Goal: Transaction & Acquisition: Subscribe to service/newsletter

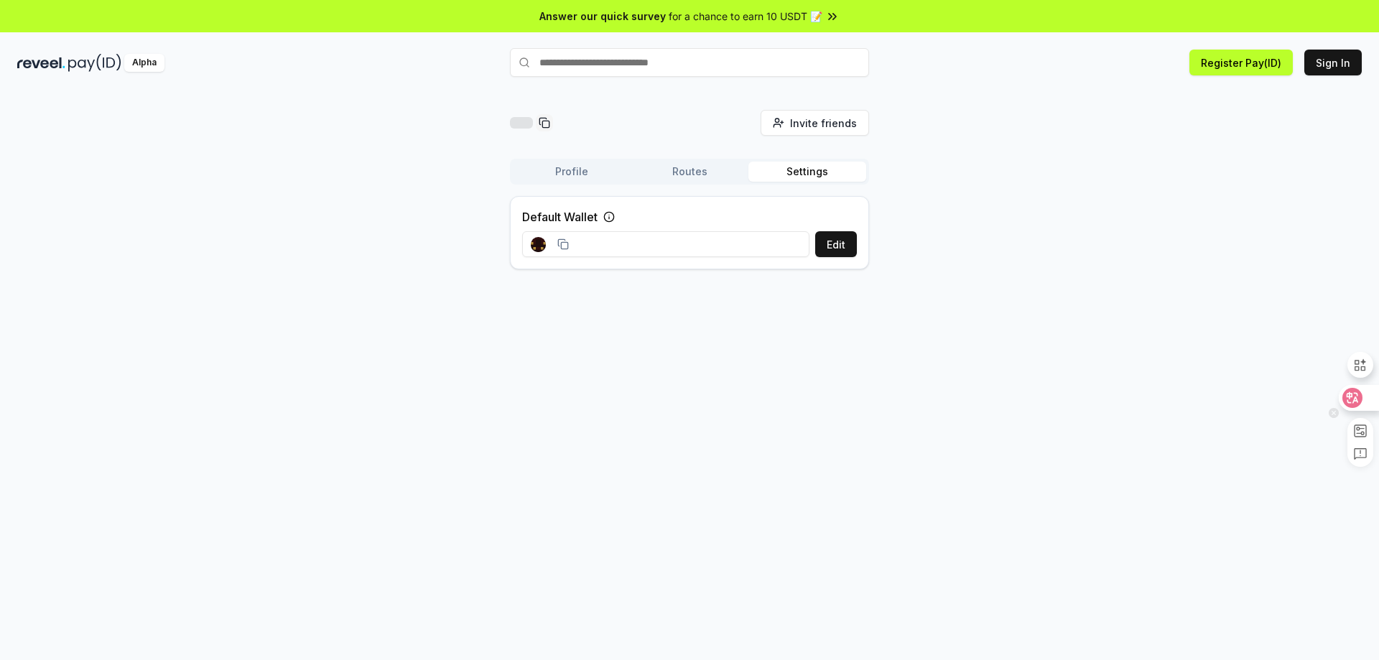
click at [1349, 390] on icon at bounding box center [1352, 398] width 20 height 20
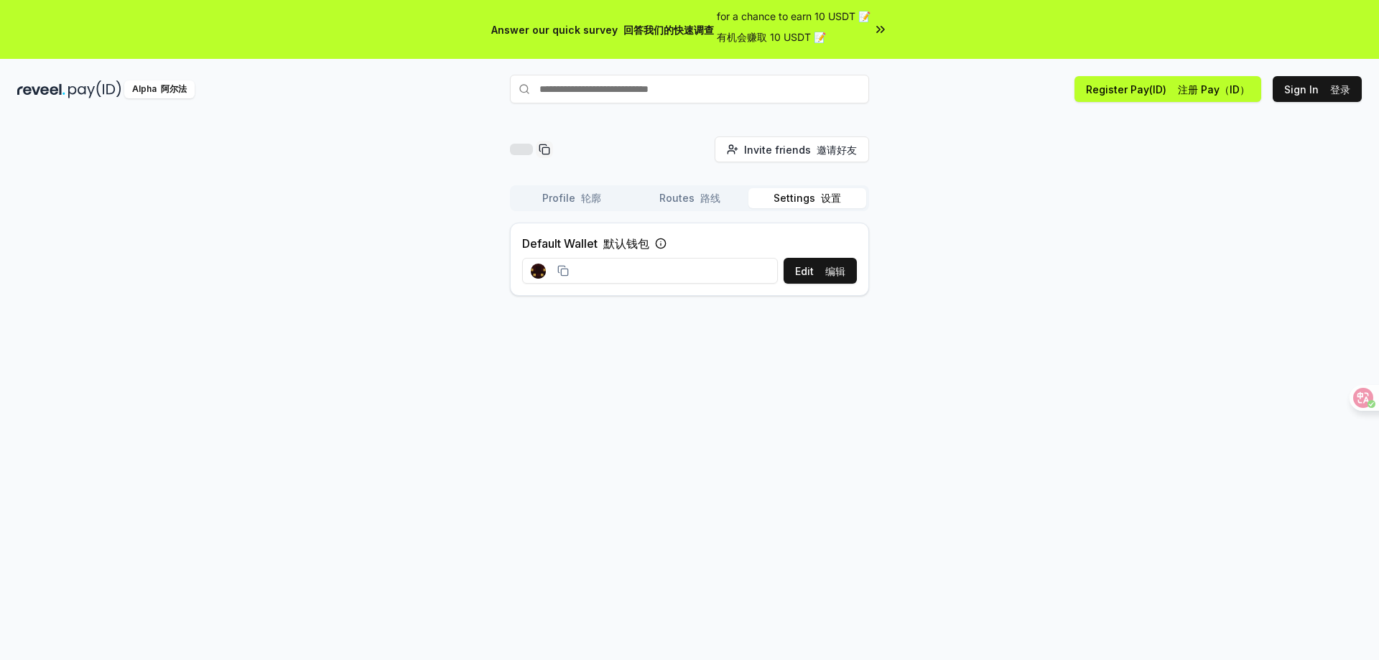
click at [669, 260] on input at bounding box center [650, 271] width 256 height 26
click at [664, 241] on icon at bounding box center [660, 243] width 11 height 11
click at [1209, 93] on font "注册 Pay（ID）" at bounding box center [1214, 89] width 72 height 12
click at [1320, 85] on button "Sign In 登录" at bounding box center [1316, 89] width 89 height 26
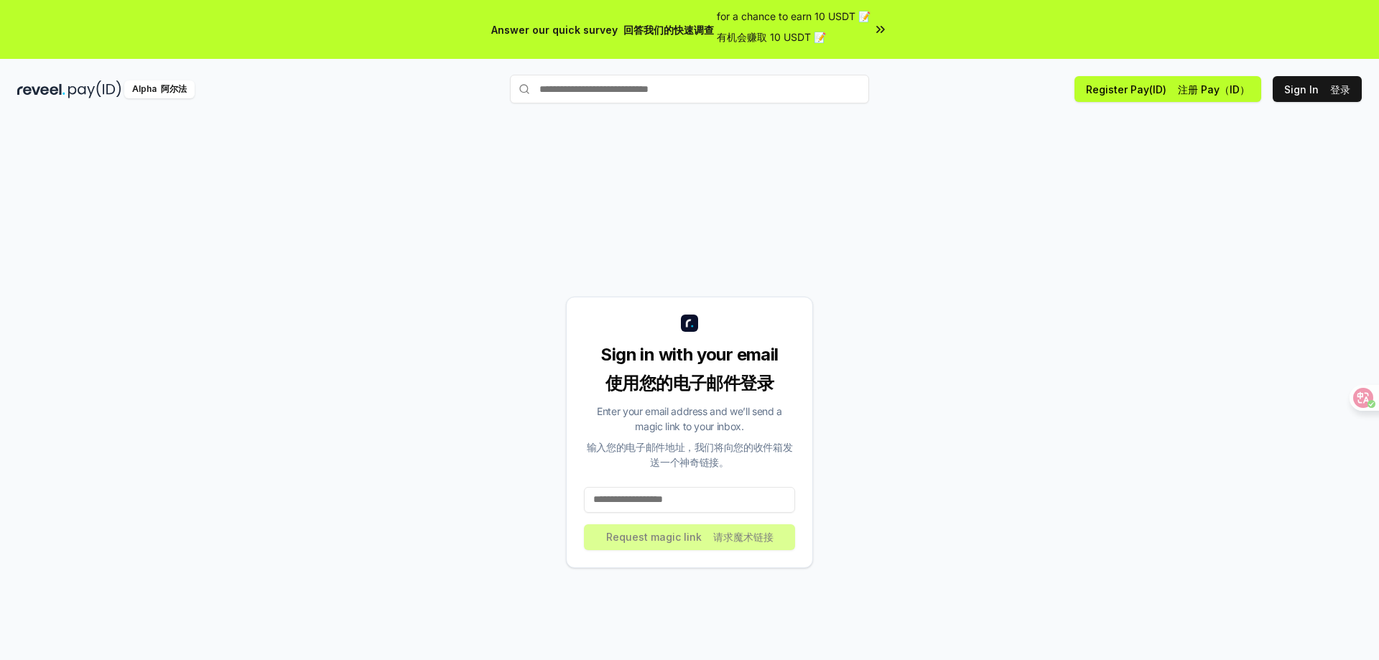
click at [707, 494] on input at bounding box center [689, 500] width 211 height 26
type input "**********"
click at [747, 534] on font "请求魔术链接" at bounding box center [743, 537] width 60 height 12
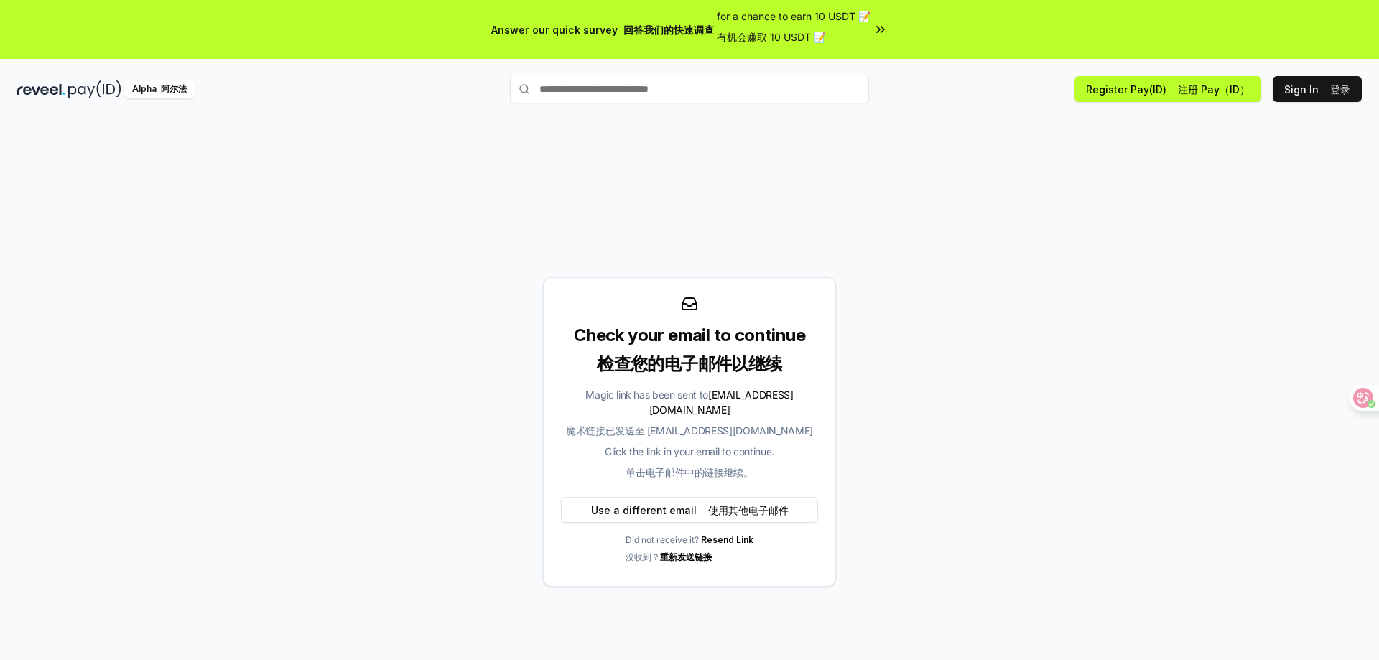
click at [667, 445] on div "Magic link has been sent to z8100431@gmail.com 魔术链接已发送至 z8100431@gmail.com Clic…" at bounding box center [689, 436] width 257 height 98
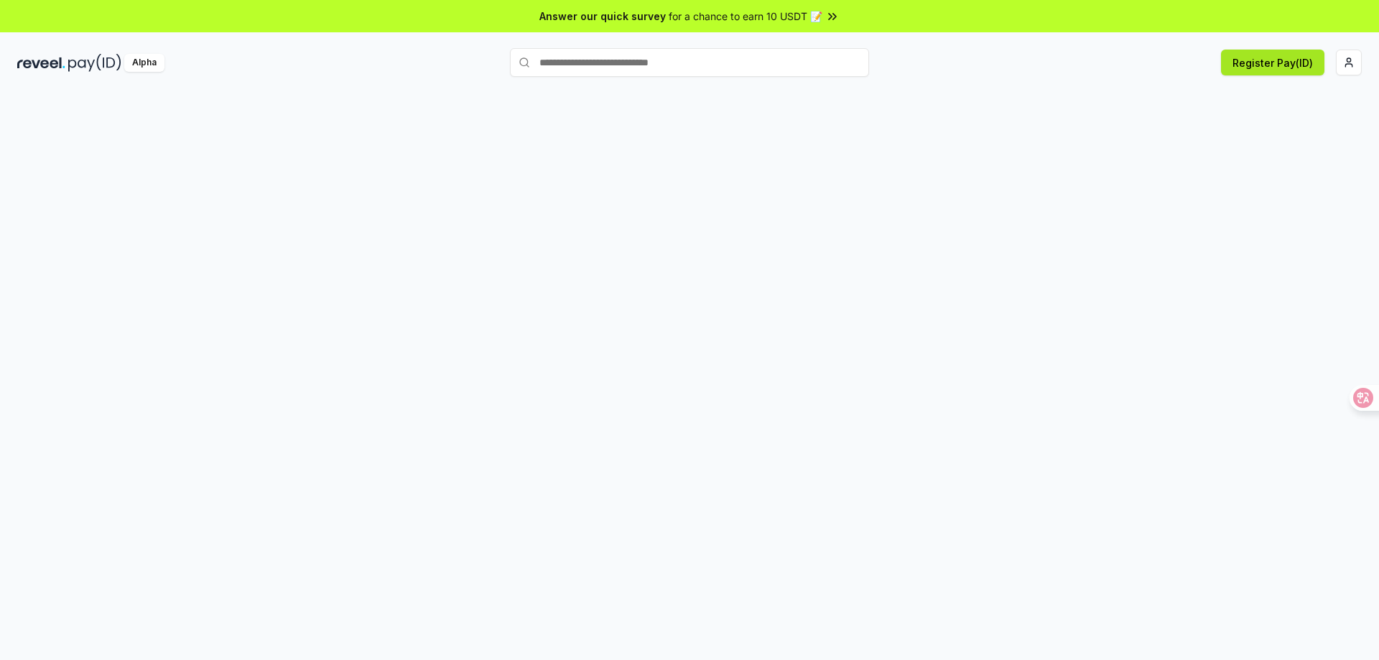
click at [1276, 61] on button "Register Pay(ID)" at bounding box center [1272, 63] width 103 height 26
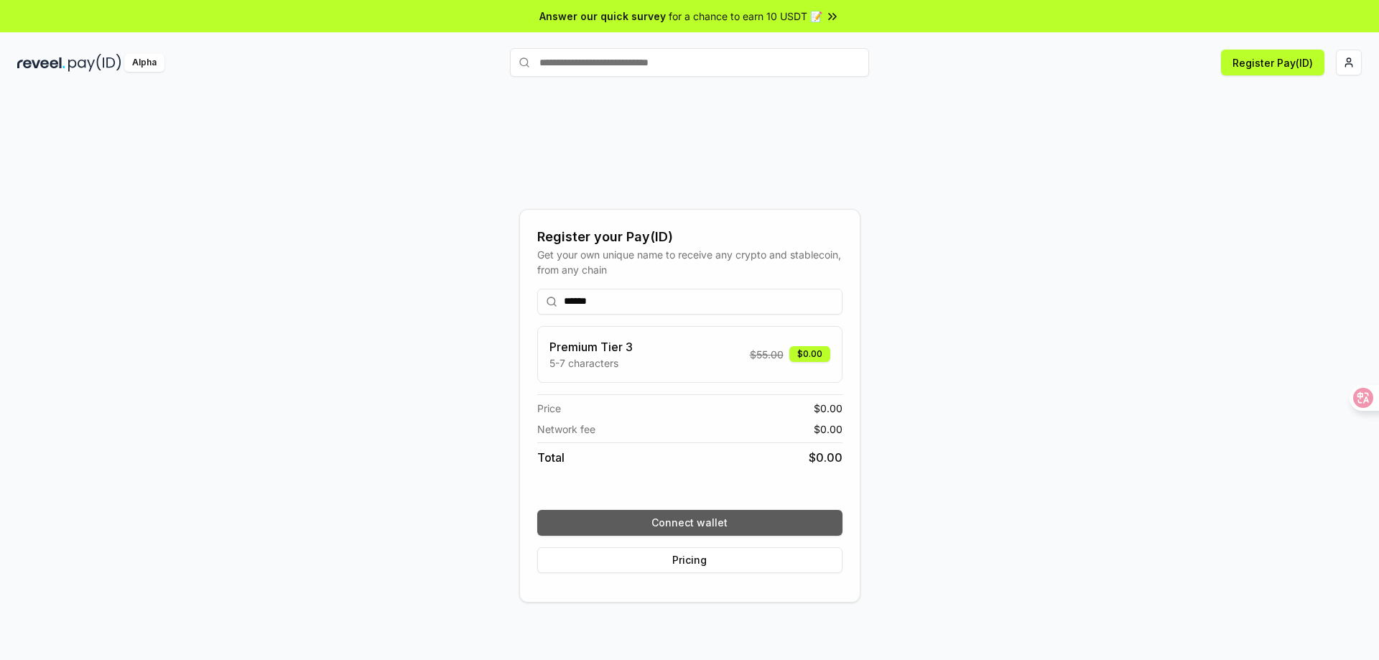
type input "******"
click at [681, 518] on button "Connect wallet" at bounding box center [689, 523] width 305 height 26
